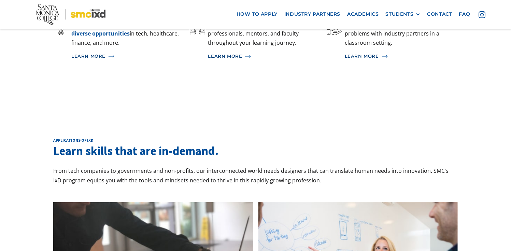
scroll to position [221, 0]
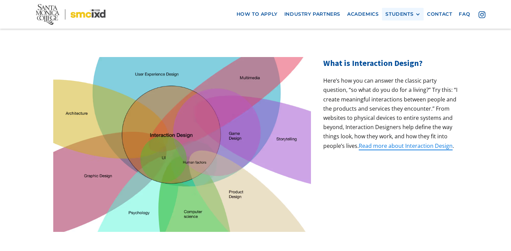
click at [404, 16] on div "STUDENTS" at bounding box center [399, 14] width 28 height 6
click at [404, 39] on link "Current Students" at bounding box center [415, 39] width 61 height 13
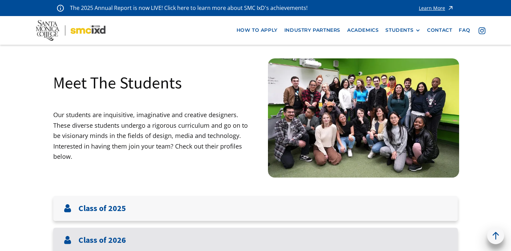
click at [390, 230] on div "Class of 2026" at bounding box center [255, 239] width 404 height 25
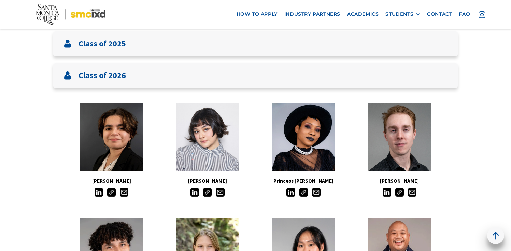
scroll to position [198, 0]
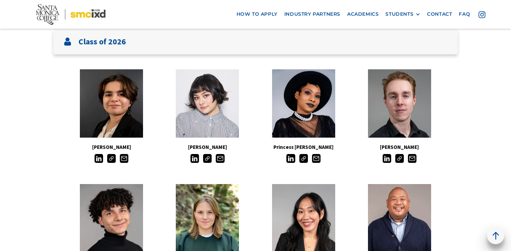
click at [303, 161] on img at bounding box center [303, 158] width 9 height 9
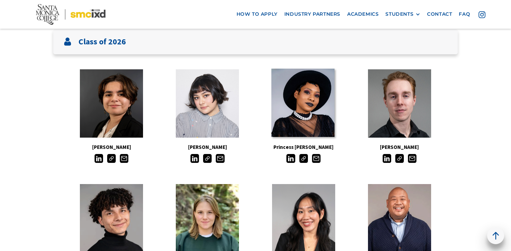
click at [305, 95] on link at bounding box center [302, 103] width 63 height 68
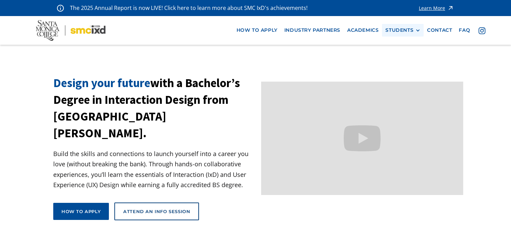
click at [408, 27] on div "STUDENTS PROspective Students GRAD SHOW 2025 Current Students Alumni" at bounding box center [403, 30] width 42 height 13
click at [405, 32] on div "STUDENTS" at bounding box center [399, 30] width 28 height 6
click at [403, 50] on link "Current Students" at bounding box center [415, 55] width 61 height 13
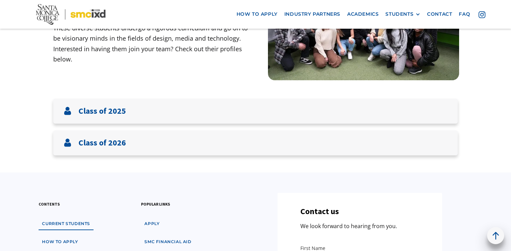
scroll to position [116, 0]
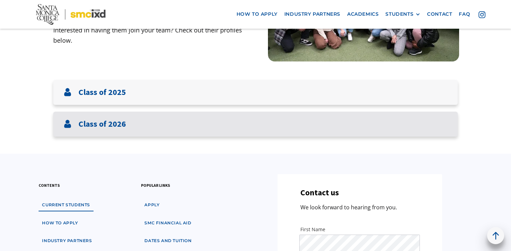
click at [401, 130] on div "Class of 2026" at bounding box center [255, 124] width 404 height 25
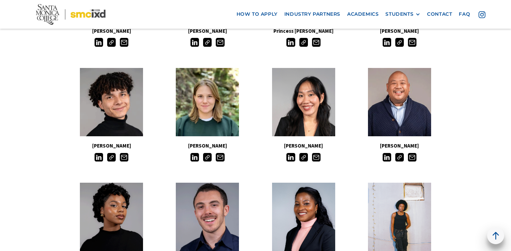
scroll to position [316, 0]
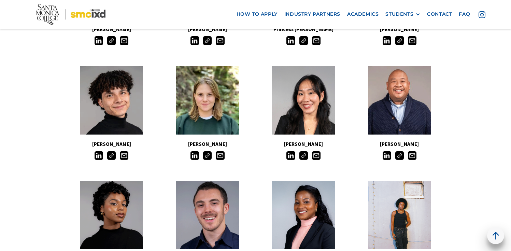
click at [304, 155] on img at bounding box center [303, 155] width 9 height 9
click at [396, 156] on img at bounding box center [399, 155] width 9 height 9
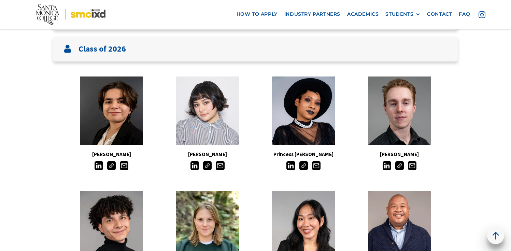
scroll to position [187, 0]
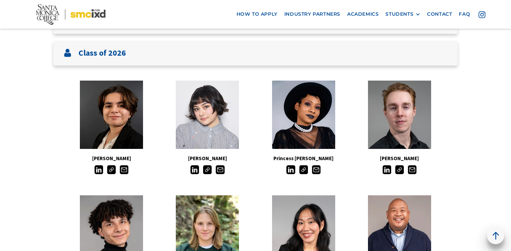
click at [303, 172] on img at bounding box center [303, 169] width 9 height 9
